Goal: Task Accomplishment & Management: Use online tool/utility

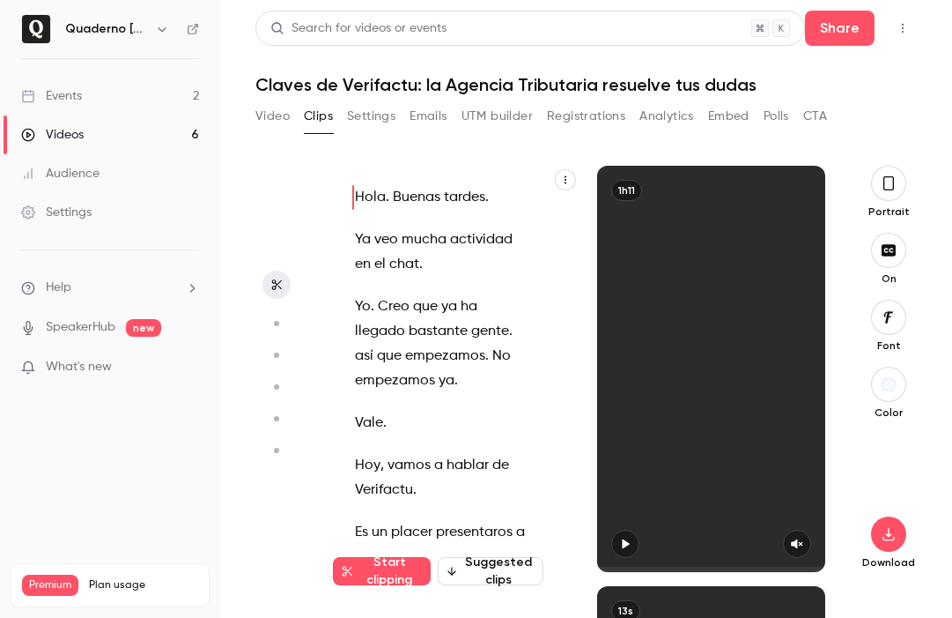
click at [102, 85] on link "Events 2" at bounding box center [110, 96] width 220 height 39
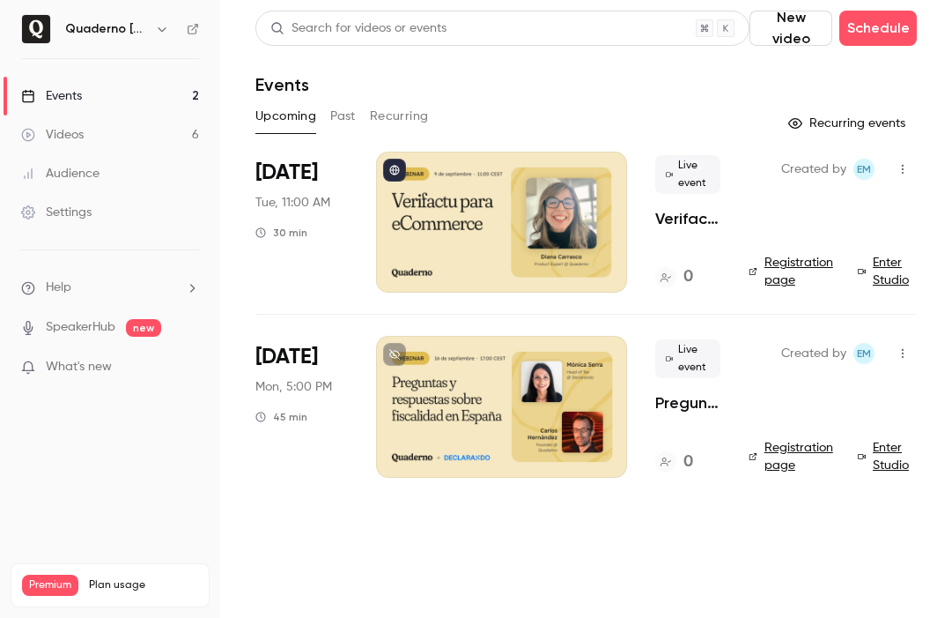
click at [487, 382] on div at bounding box center [501, 406] width 251 height 141
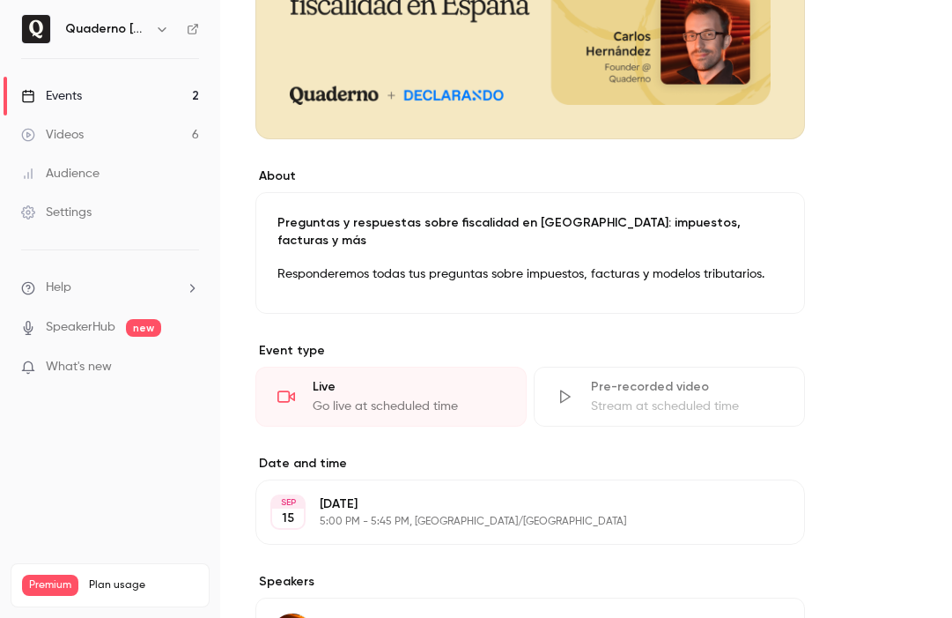
scroll to position [404, 0]
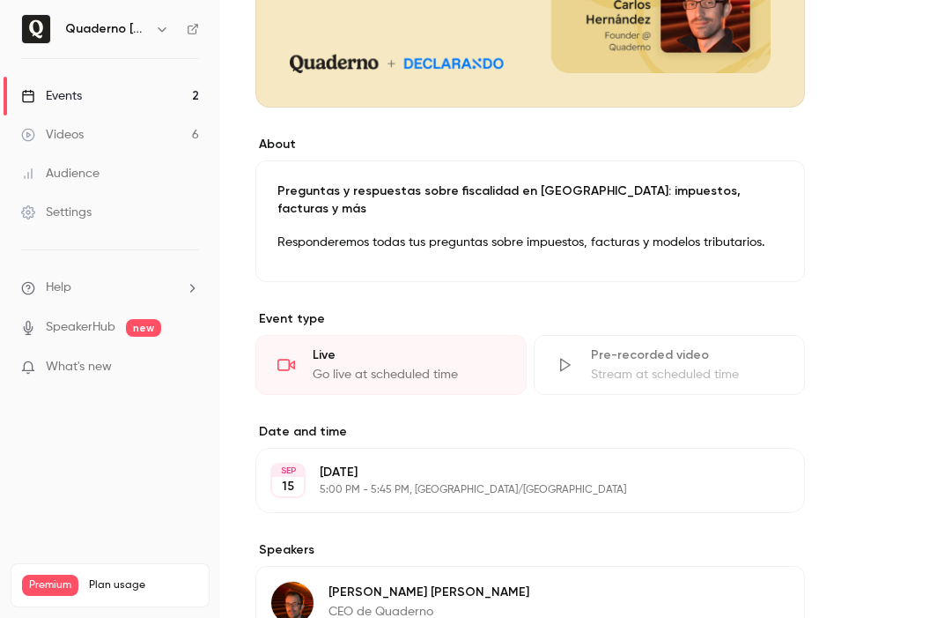
click at [697, 232] on p "Responderemos todas tus preguntas sobre impuestos, facturas y modelos tributari…" at bounding box center [531, 242] width 506 height 21
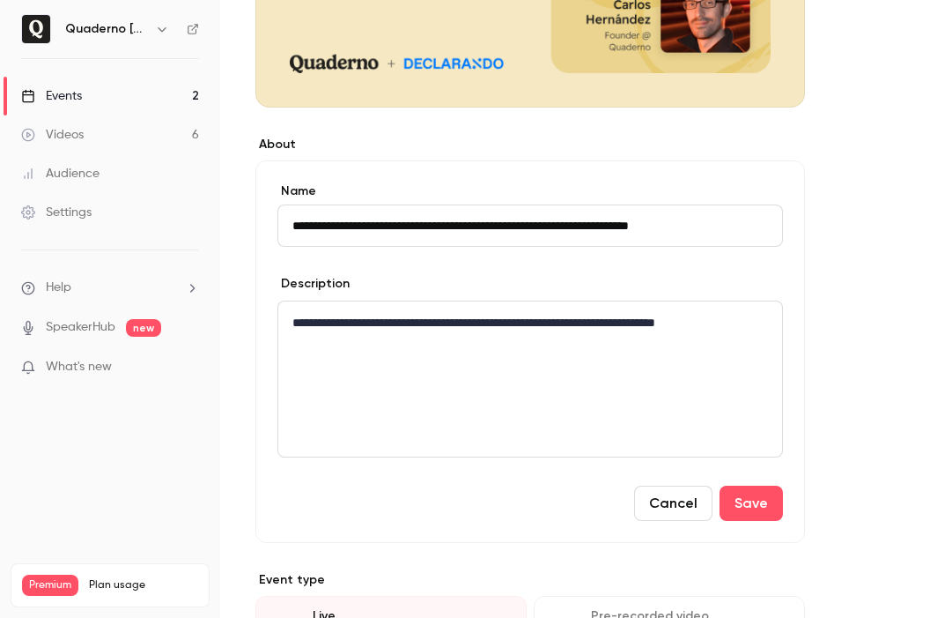
scroll to position [39, 0]
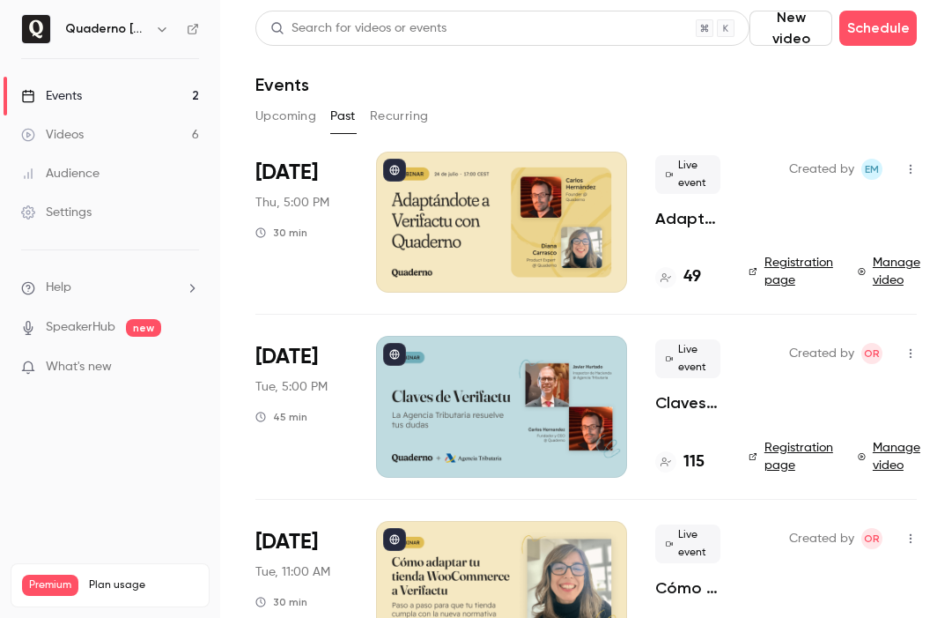
click at [290, 123] on button "Upcoming" at bounding box center [286, 116] width 61 height 28
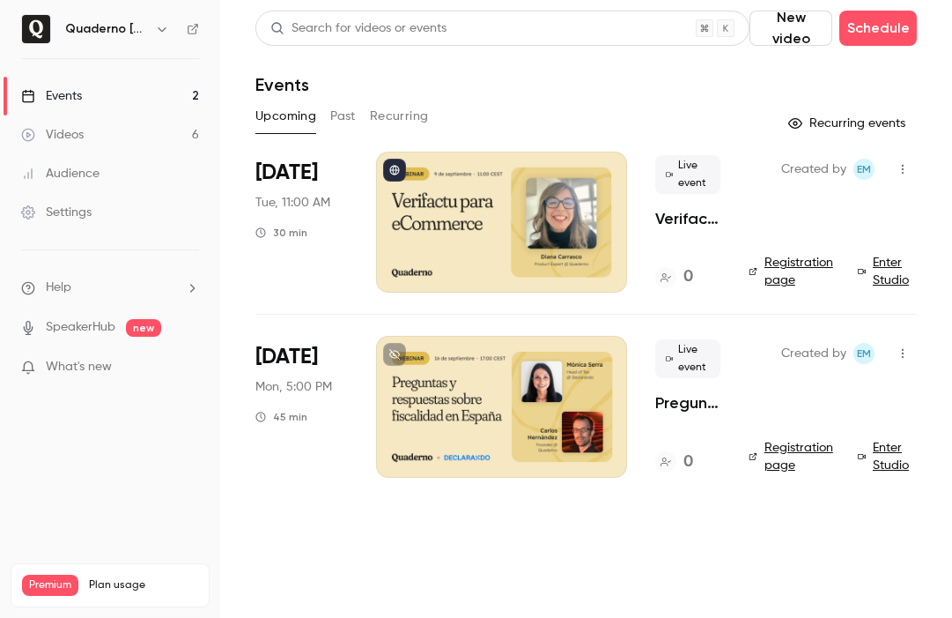
click at [447, 217] on div at bounding box center [501, 222] width 251 height 141
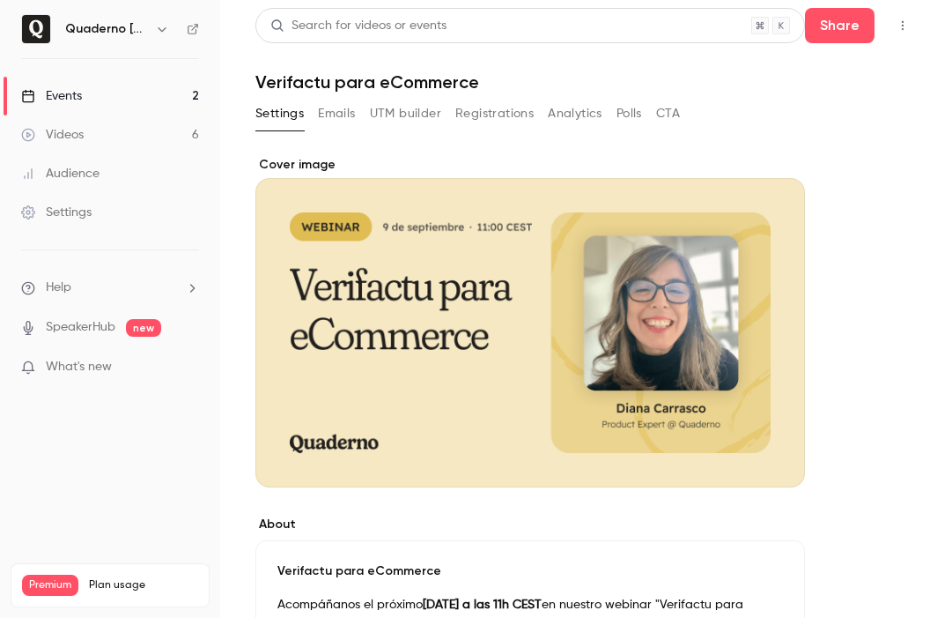
scroll to position [4, 0]
click at [405, 116] on button "UTM builder" at bounding box center [405, 113] width 71 height 28
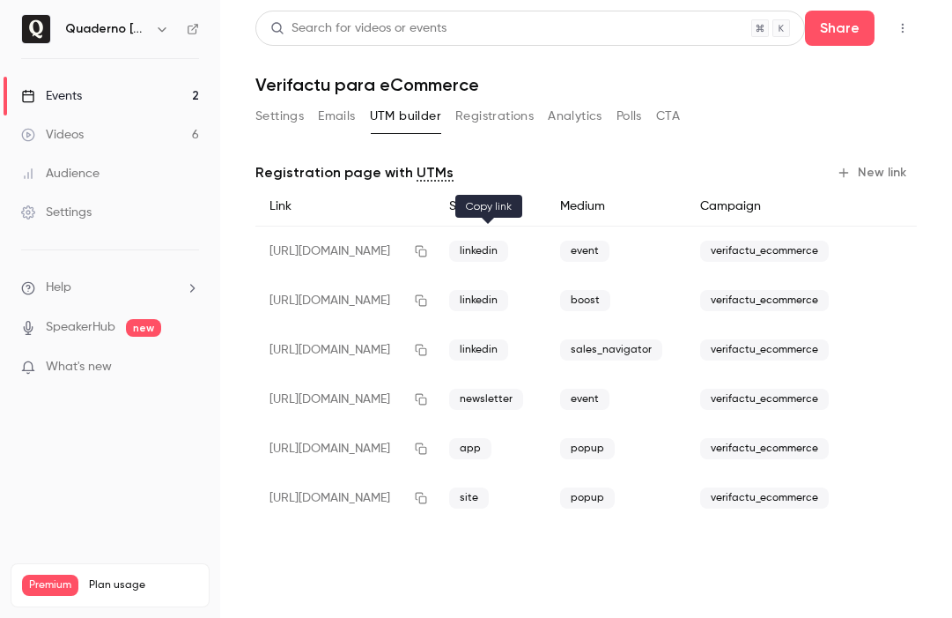
click at [428, 256] on icon "button" at bounding box center [421, 251] width 14 height 12
click at [136, 93] on link "Events 2" at bounding box center [110, 96] width 220 height 39
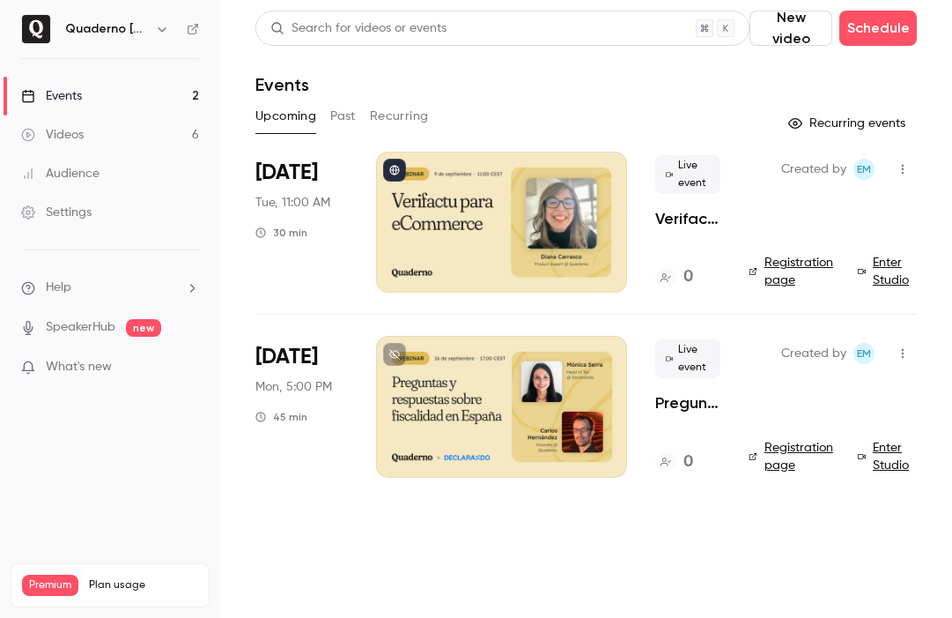
click at [473, 397] on div at bounding box center [501, 406] width 251 height 141
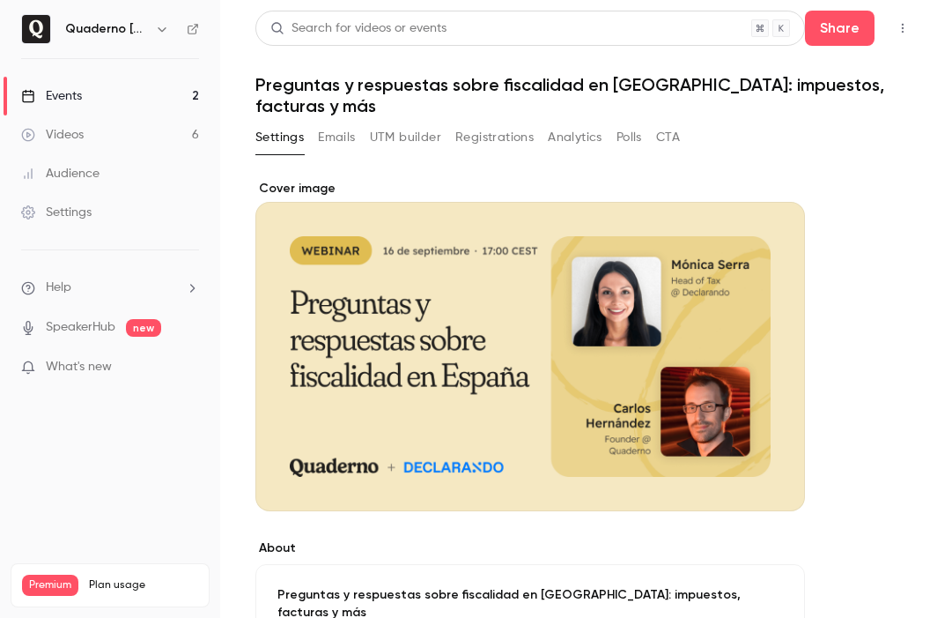
click at [411, 124] on button "UTM builder" at bounding box center [405, 137] width 71 height 28
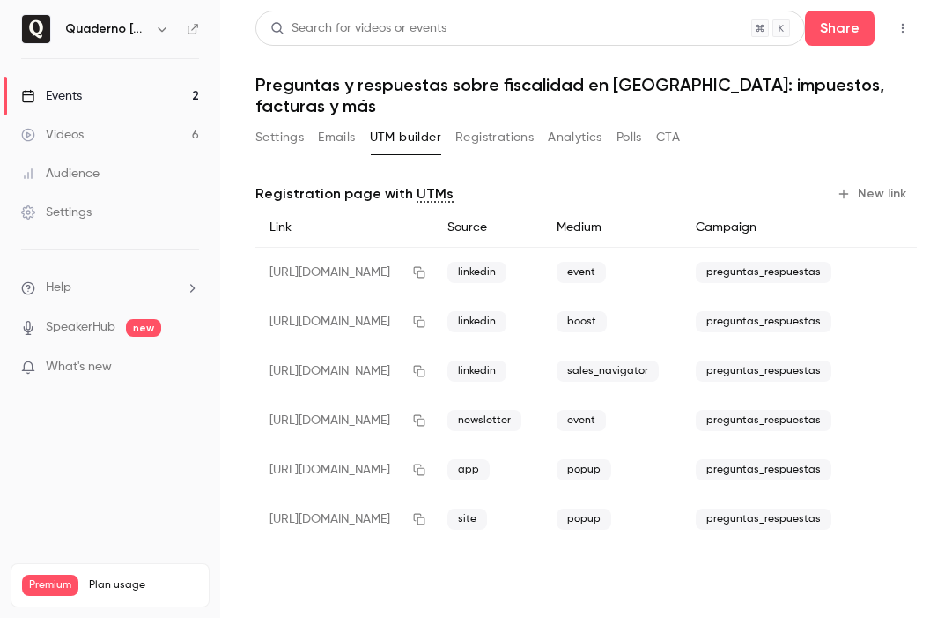
click at [89, 97] on link "Events 2" at bounding box center [110, 96] width 220 height 39
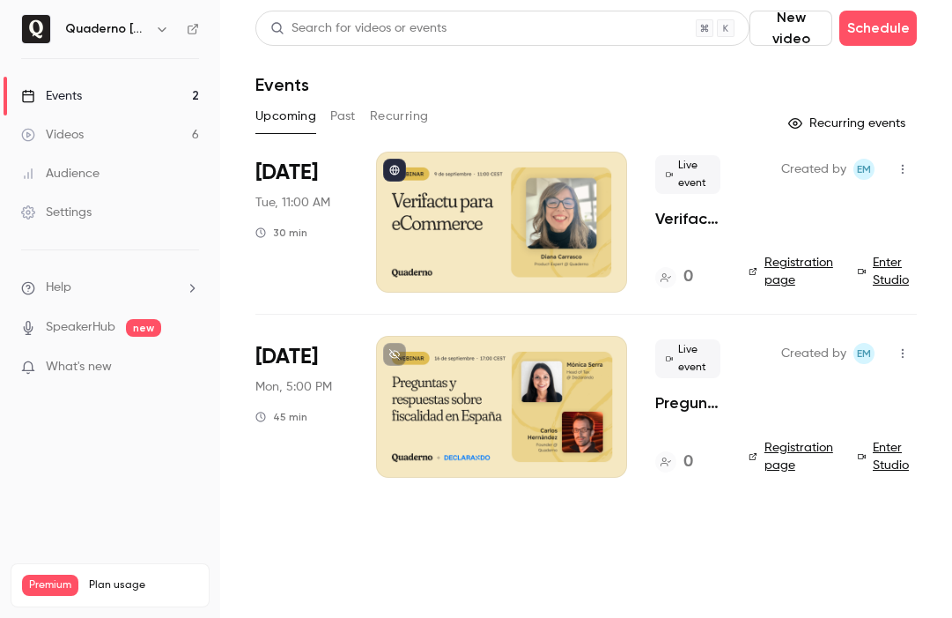
click at [129, 31] on h6 "Quaderno [GEOGRAPHIC_DATA]" at bounding box center [106, 29] width 83 height 18
click at [157, 24] on icon "button" at bounding box center [162, 29] width 14 height 14
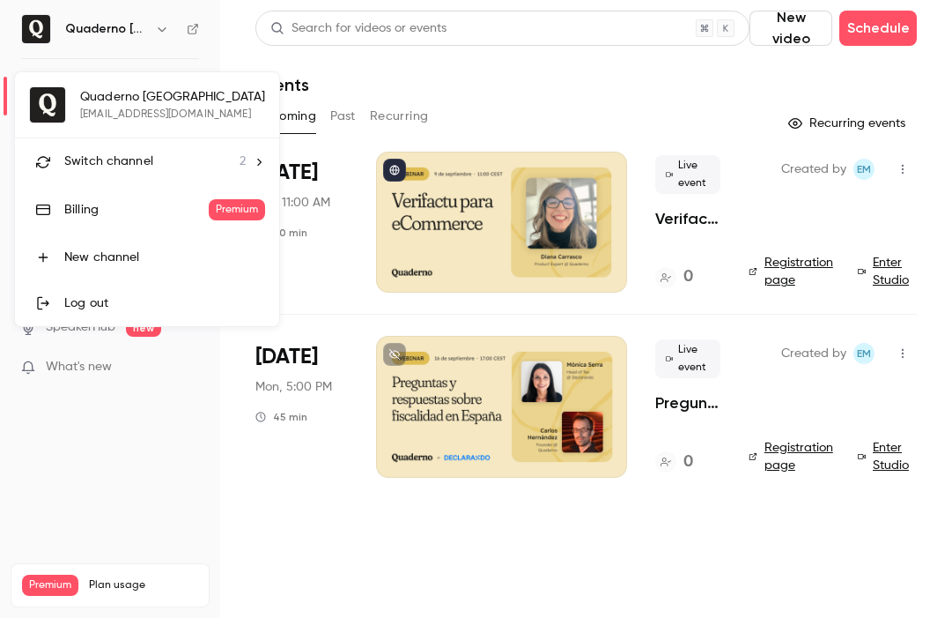
click at [159, 165] on div "Switch channel 2" at bounding box center [154, 161] width 181 height 19
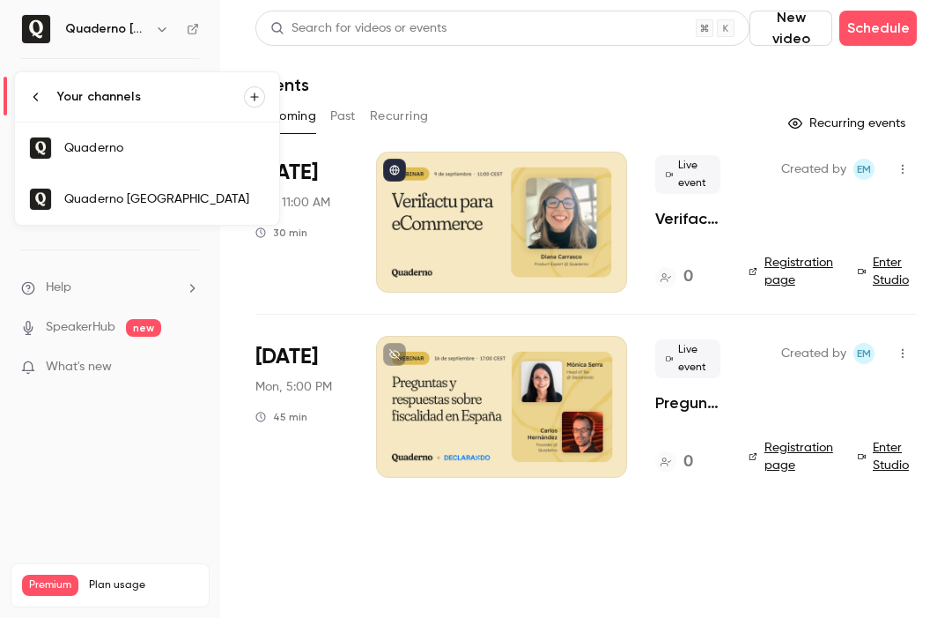
click at [167, 144] on div "Quaderno" at bounding box center [164, 148] width 201 height 18
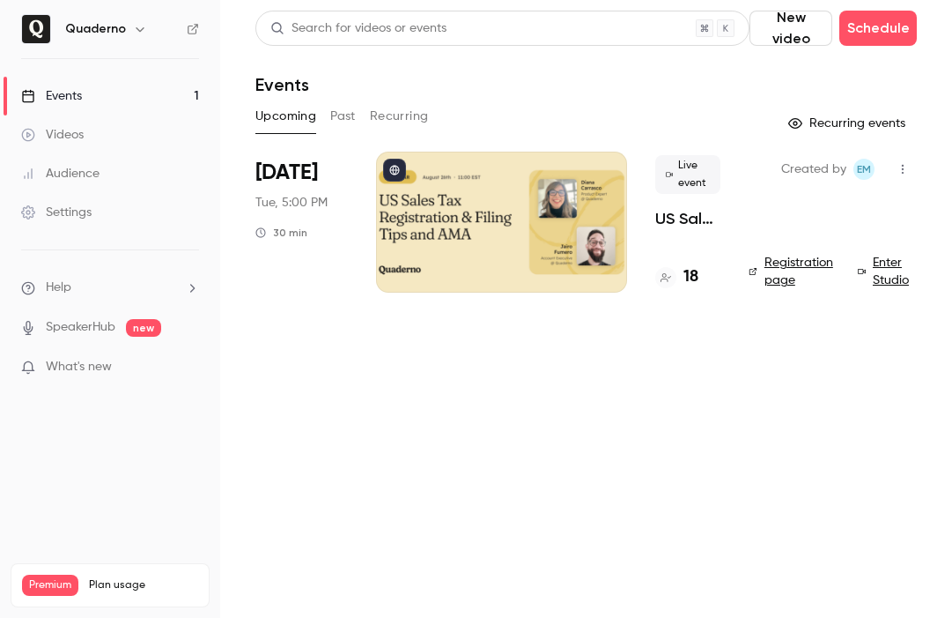
click at [505, 207] on div at bounding box center [501, 222] width 251 height 141
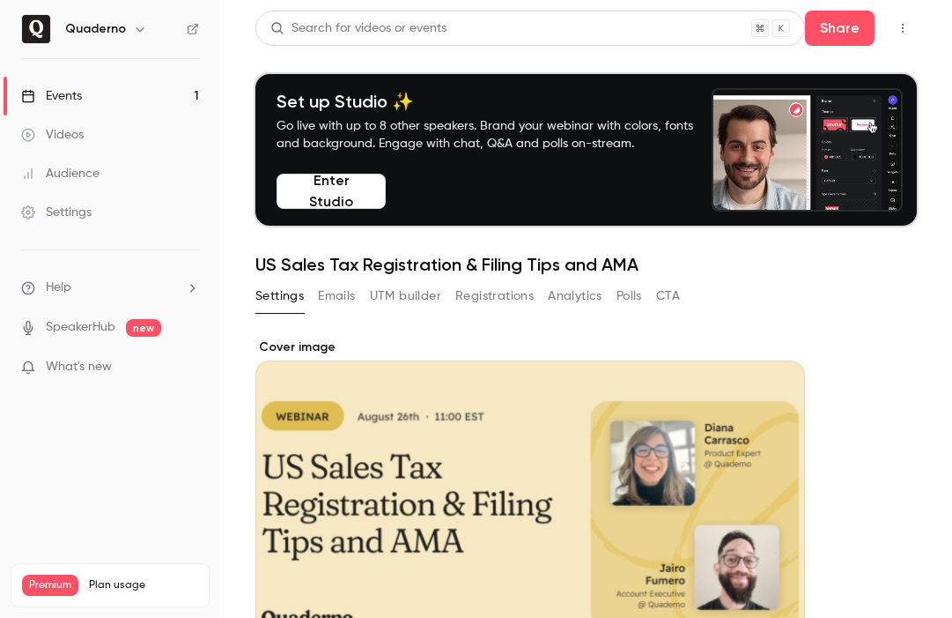
click at [431, 289] on button "UTM builder" at bounding box center [405, 296] width 71 height 28
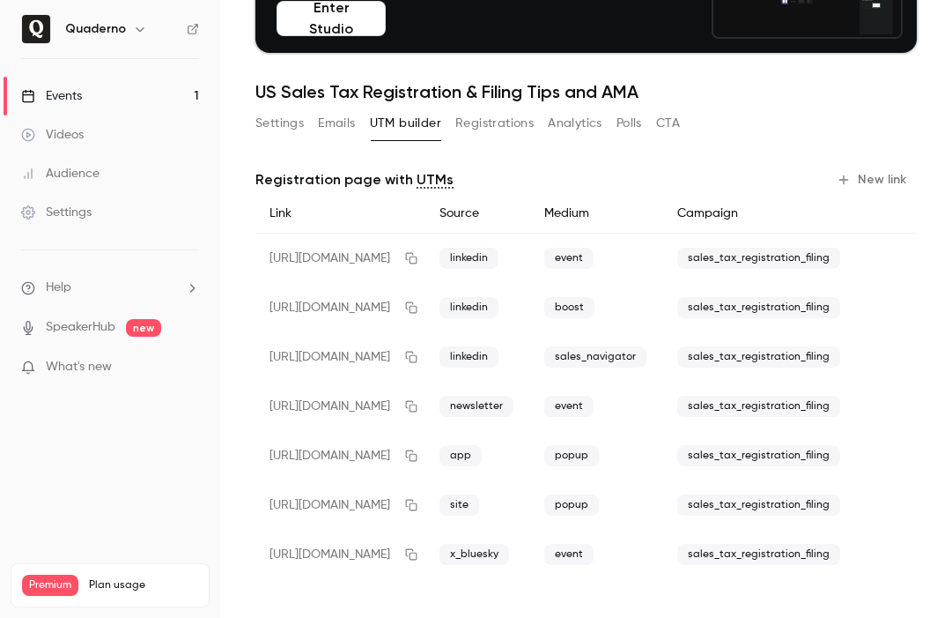
scroll to position [186, 0]
click at [130, 22] on button "button" at bounding box center [140, 29] width 21 height 21
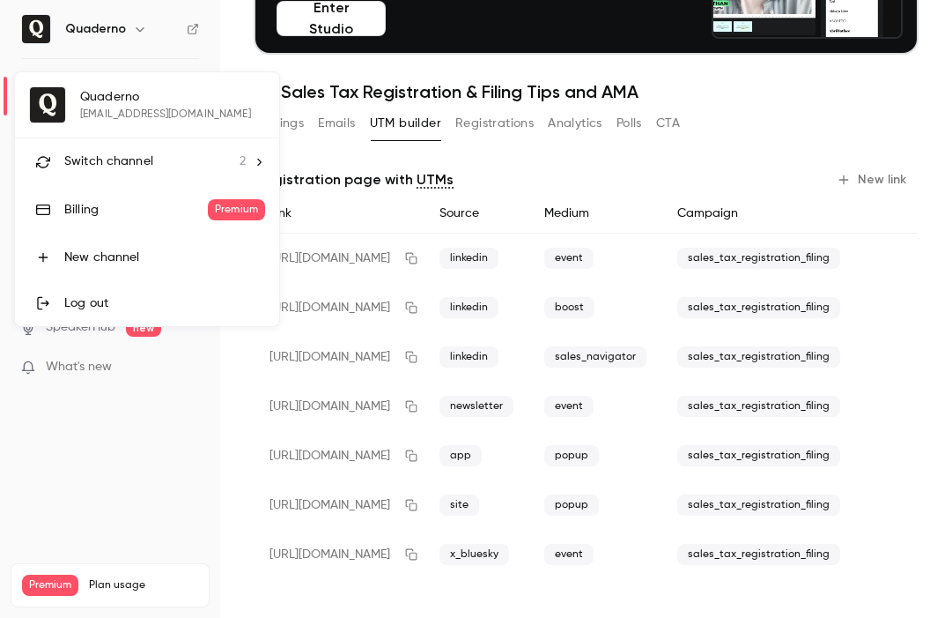
click at [167, 174] on li "Switch channel 2" at bounding box center [147, 161] width 264 height 47
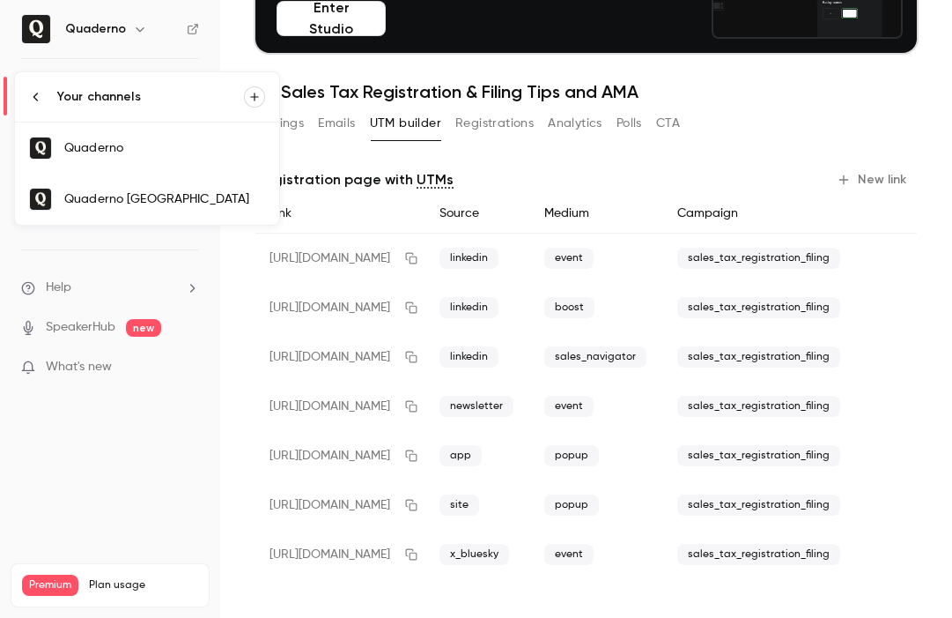
click at [159, 209] on link "Quaderno [GEOGRAPHIC_DATA]" at bounding box center [147, 199] width 264 height 51
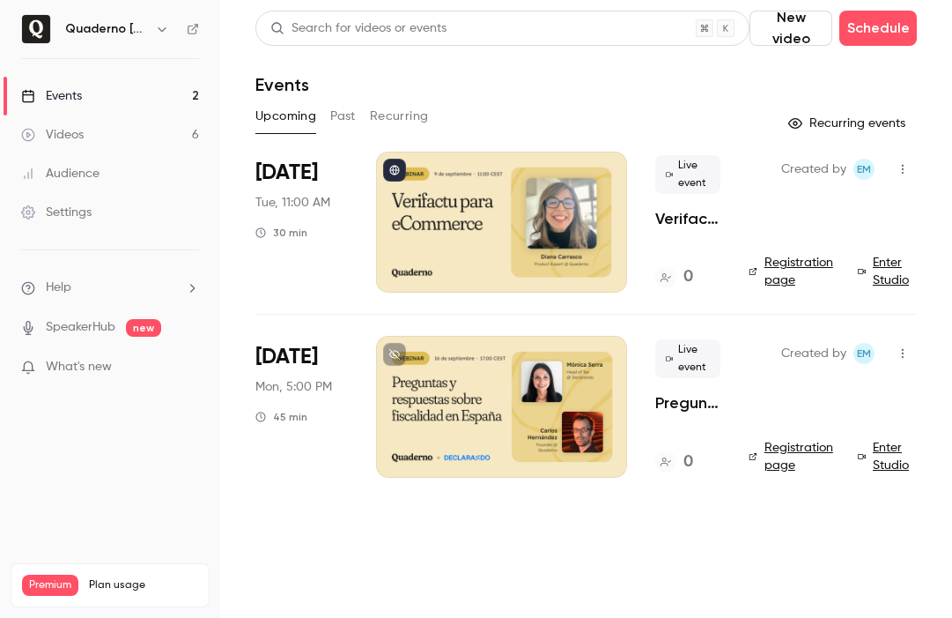
click at [475, 395] on div at bounding box center [501, 406] width 251 height 141
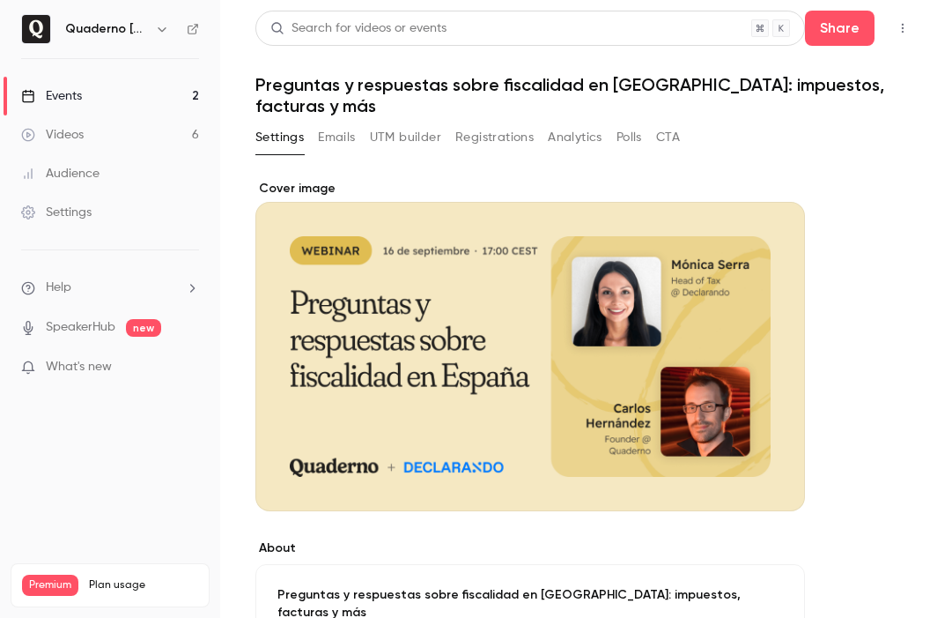
click at [399, 124] on button "UTM builder" at bounding box center [405, 137] width 71 height 28
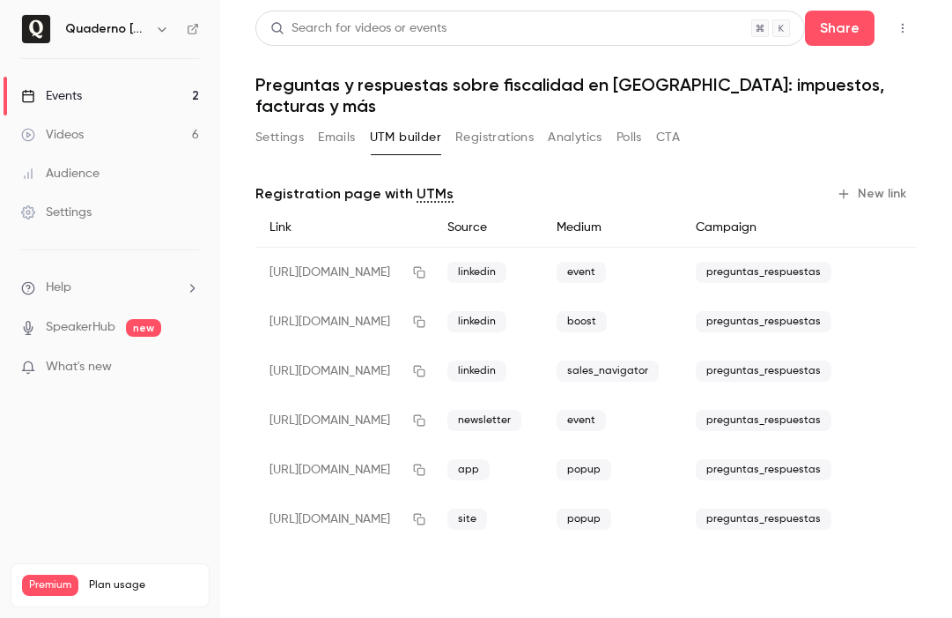
click at [892, 180] on button "New link" at bounding box center [873, 194] width 87 height 28
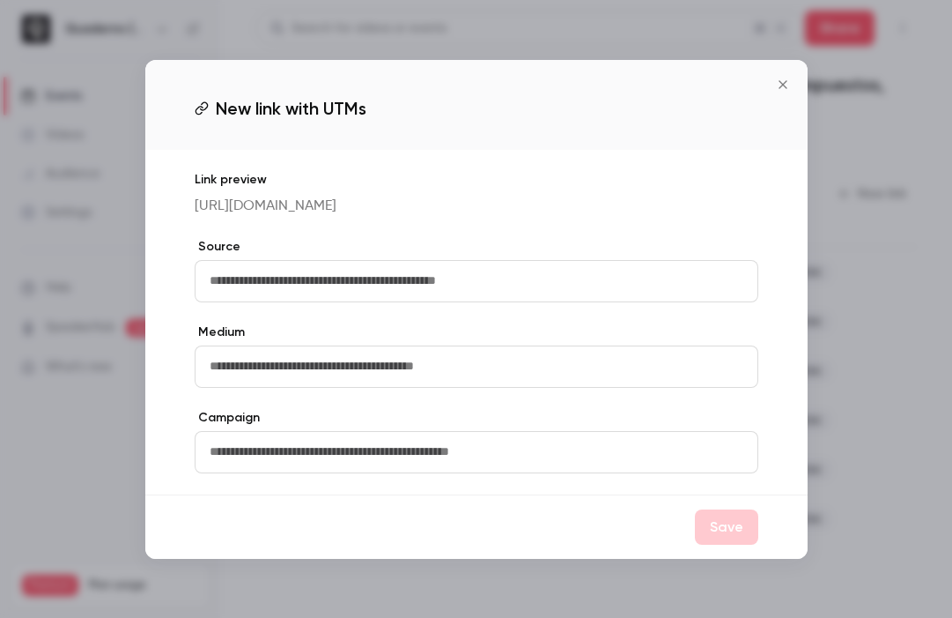
click at [263, 377] on input "text" at bounding box center [477, 366] width 564 height 42
type input "*********"
click at [258, 473] on input "text" at bounding box center [477, 452] width 564 height 42
click at [235, 300] on input "text" at bounding box center [477, 281] width 564 height 42
click at [245, 300] on input "text" at bounding box center [477, 281] width 564 height 42
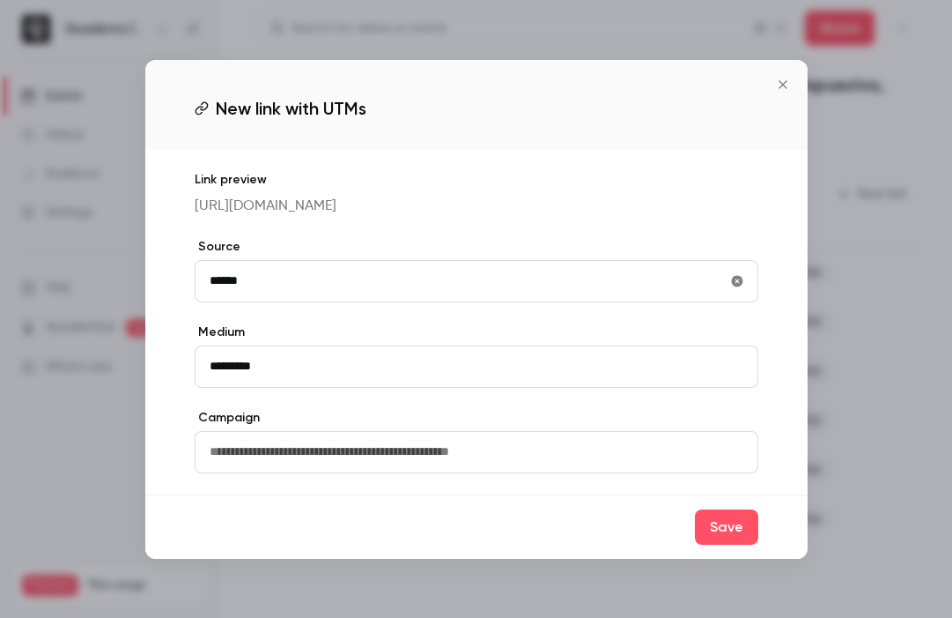
type input "*********"
click at [263, 386] on input "*********" at bounding box center [477, 366] width 564 height 42
click at [735, 372] on icon "utmMedium" at bounding box center [736, 365] width 11 height 11
click at [471, 381] on input "text" at bounding box center [477, 366] width 564 height 42
click at [263, 381] on input "text" at bounding box center [477, 366] width 564 height 42
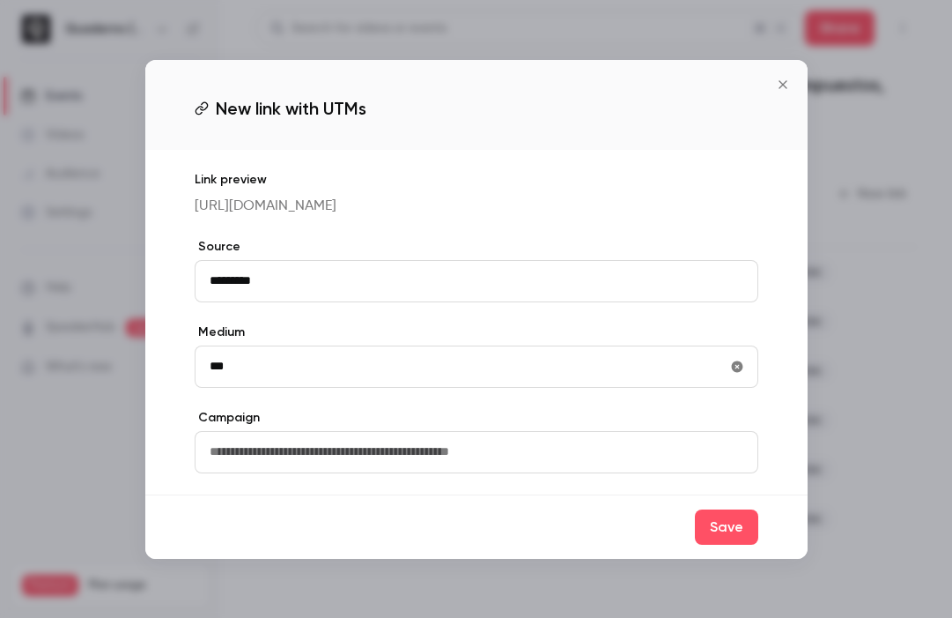
type input "*****"
click at [286, 473] on input "text" at bounding box center [477, 452] width 564 height 42
type input "**********"
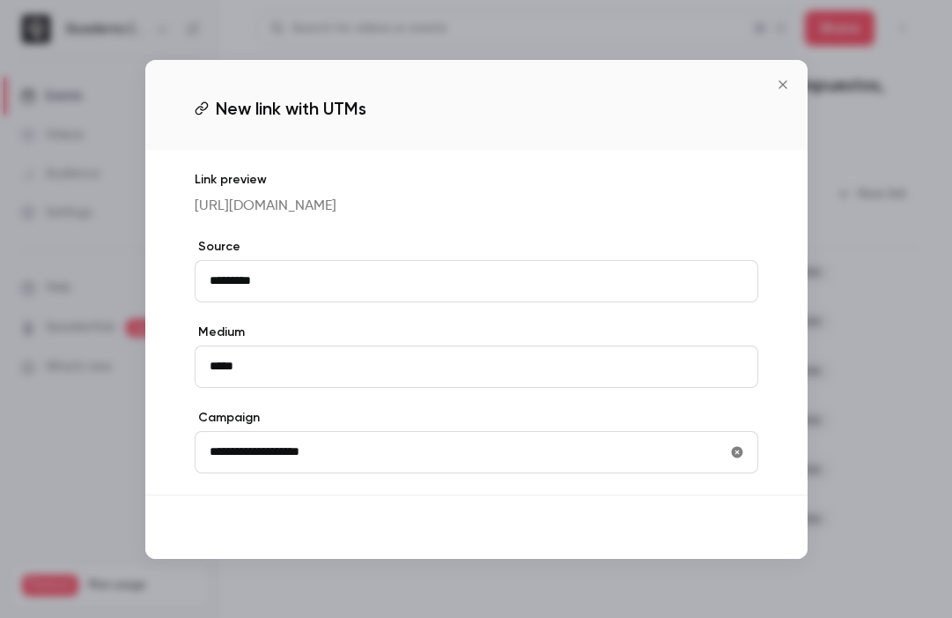
click at [728, 544] on button "Save" at bounding box center [726, 526] width 63 height 35
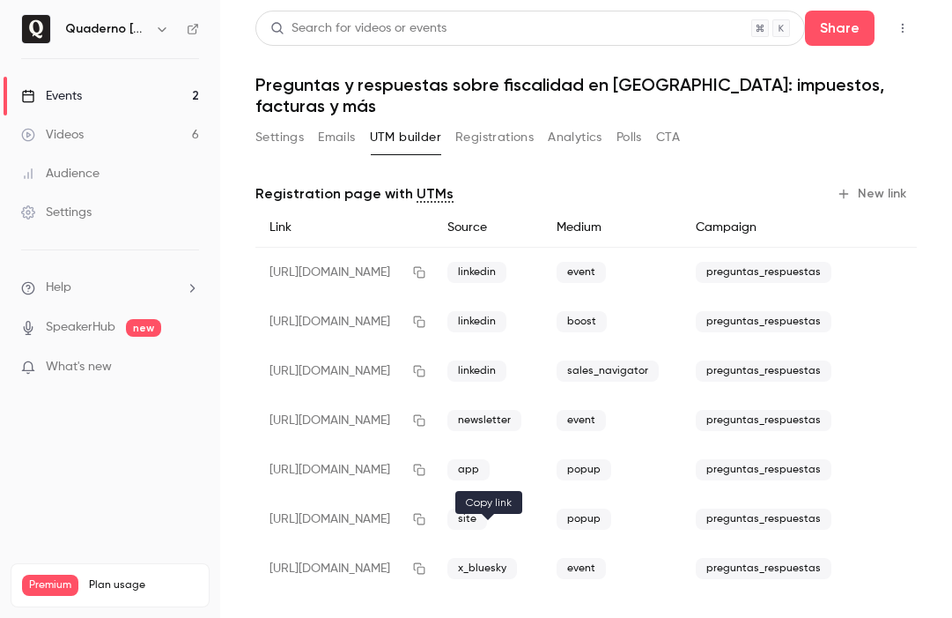
click at [433, 555] on button "button" at bounding box center [419, 568] width 28 height 28
click at [425, 563] on icon "button" at bounding box center [418, 568] width 11 height 11
